Goal: Task Accomplishment & Management: Complete application form

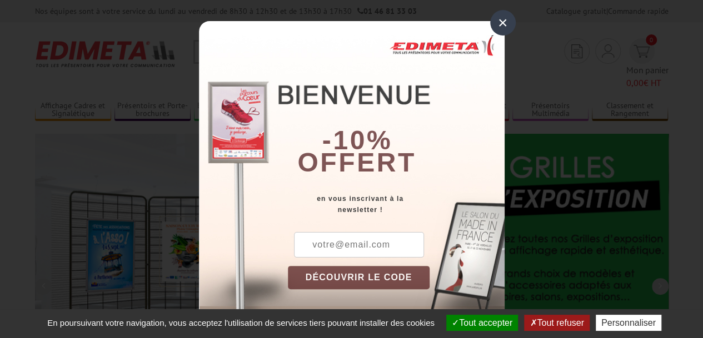
click at [497, 18] on div "×" at bounding box center [503, 23] width 26 height 26
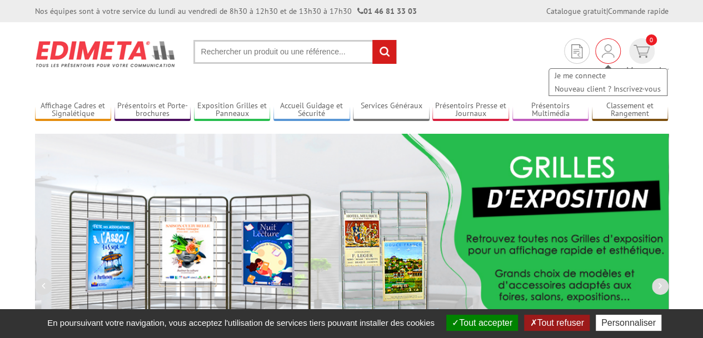
click at [602, 55] on img at bounding box center [608, 50] width 12 height 13
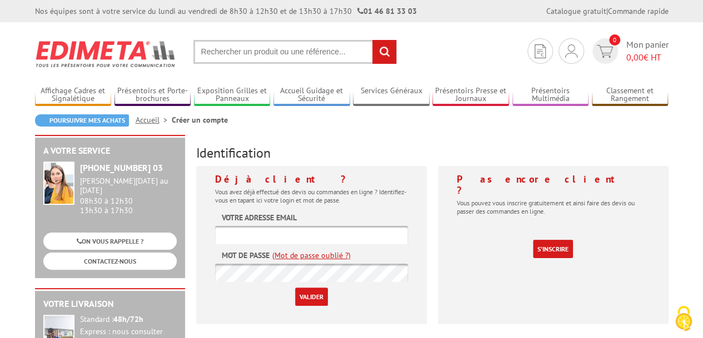
click at [243, 237] on input "text" at bounding box center [311, 235] width 193 height 18
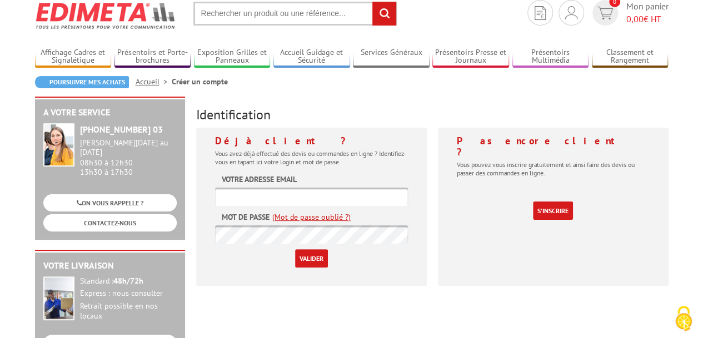
scroll to position [56, 0]
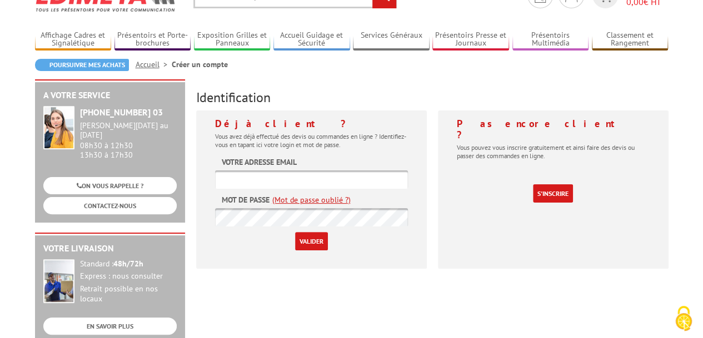
paste input "contact@pano-caen-ouest.fr"
type input "contact@pano-caen-ouest.fr"
click at [312, 246] on input "Valider" at bounding box center [311, 241] width 33 height 18
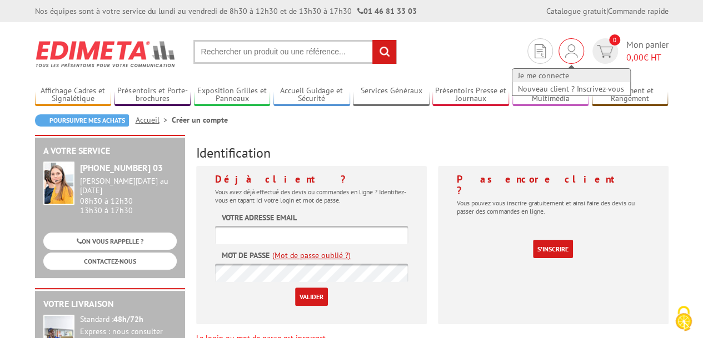
click at [559, 73] on link "Je me connecte" at bounding box center [571, 75] width 118 height 13
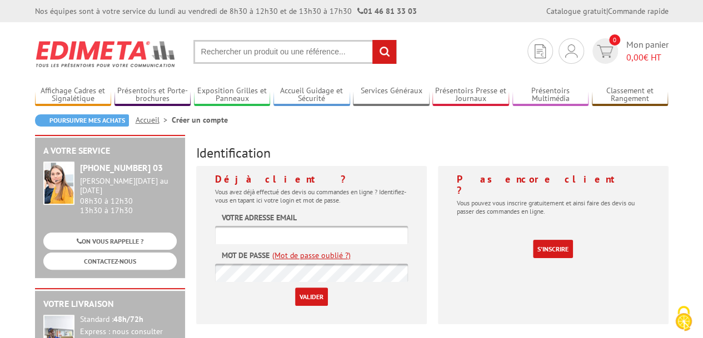
click at [304, 244] on input "text" at bounding box center [311, 235] width 193 height 18
click at [252, 235] on input "text" at bounding box center [311, 235] width 193 height 18
type input "contact@pano-caen-ouest.fr"
click at [312, 297] on input "Valider" at bounding box center [311, 297] width 33 height 18
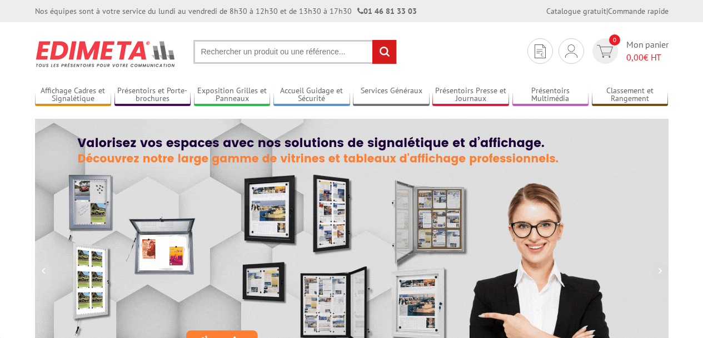
click at [573, 51] on img at bounding box center [571, 50] width 12 height 13
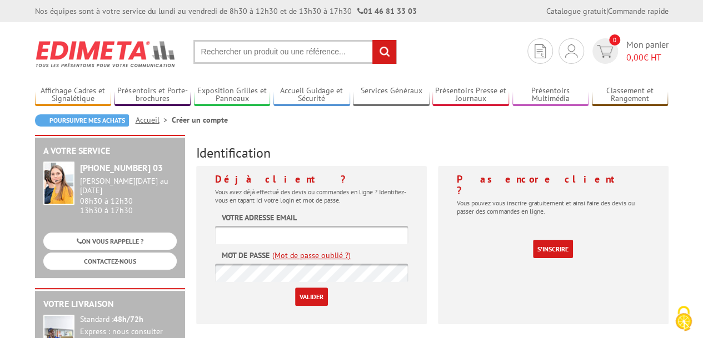
click at [256, 238] on input "text" at bounding box center [311, 235] width 193 height 18
type input "contact@pano-caen-ouest.fr"
click at [315, 292] on input "Valider" at bounding box center [311, 297] width 33 height 18
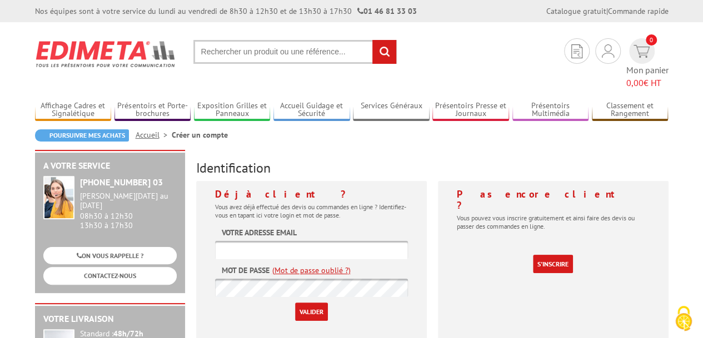
scroll to position [167, 0]
